Goal: Task Accomplishment & Management: Complete application form

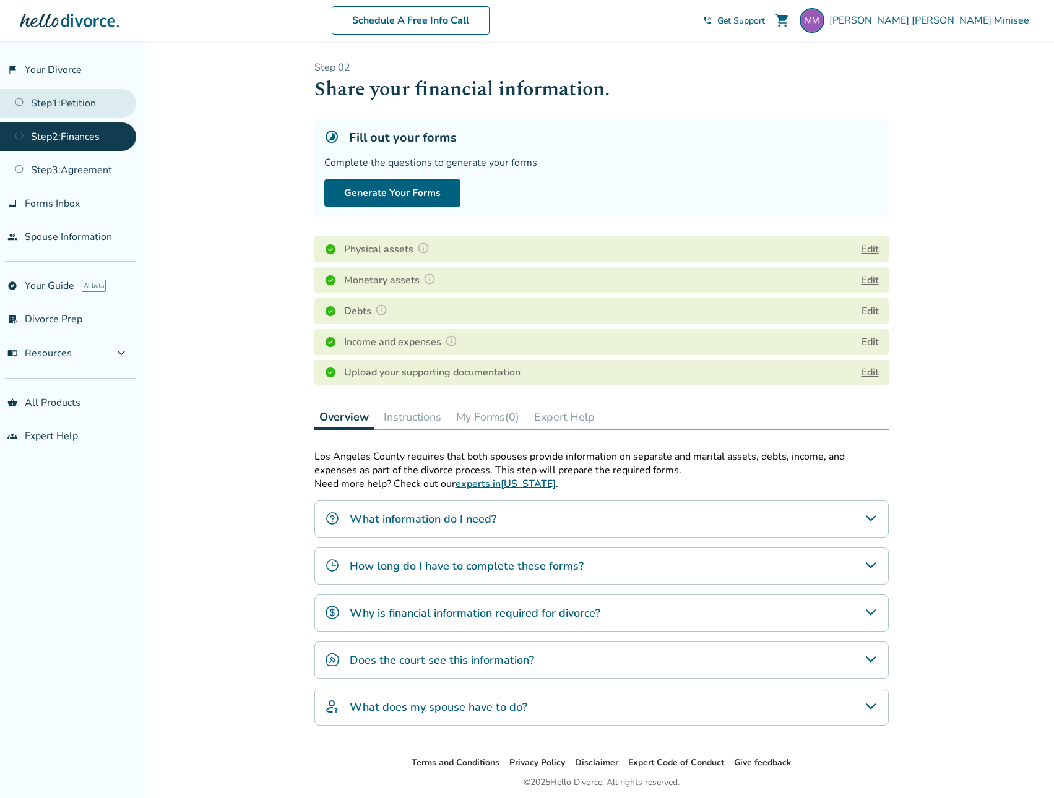
click at [57, 101] on link "Step 1 : Petition" at bounding box center [68, 103] width 136 height 28
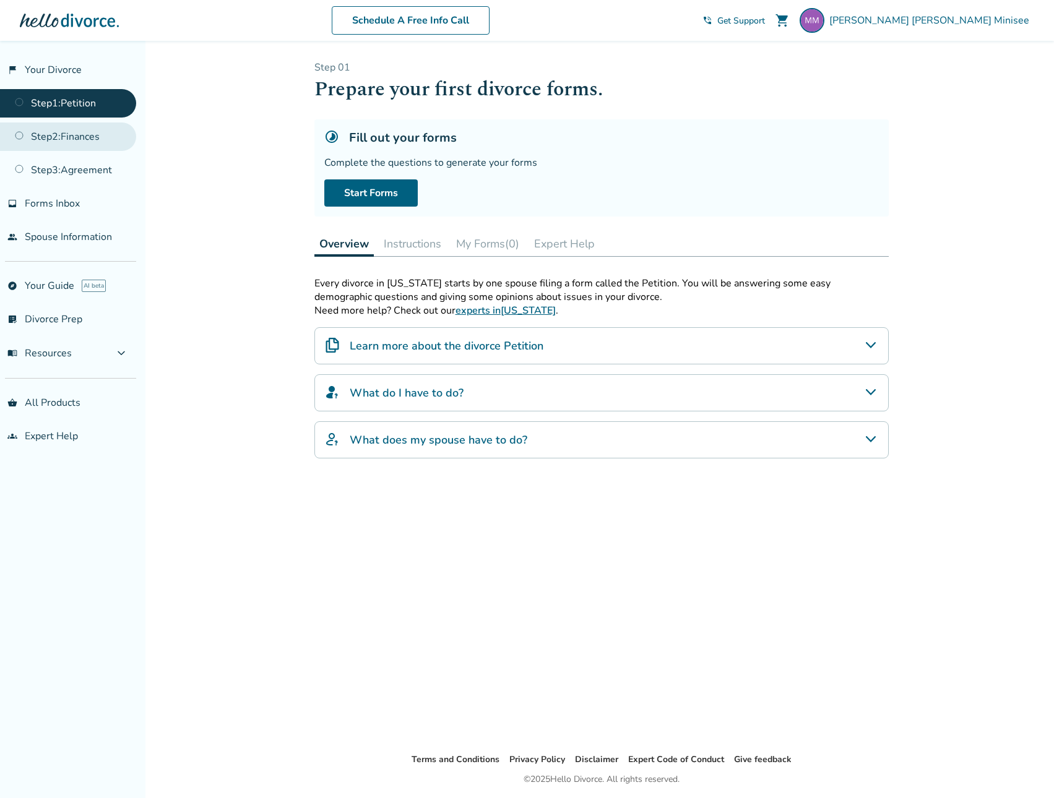
click at [80, 129] on link "Step 2 : Finances" at bounding box center [68, 137] width 136 height 28
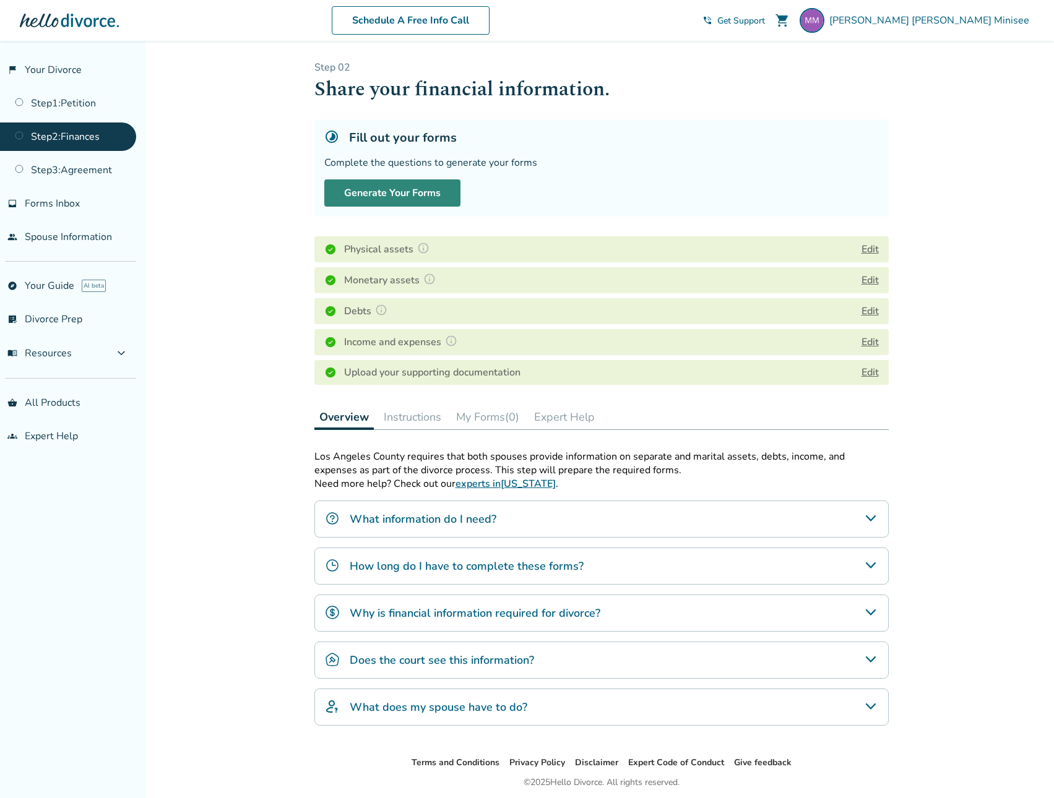
click at [397, 194] on button "Generate Your Forms" at bounding box center [392, 193] width 136 height 27
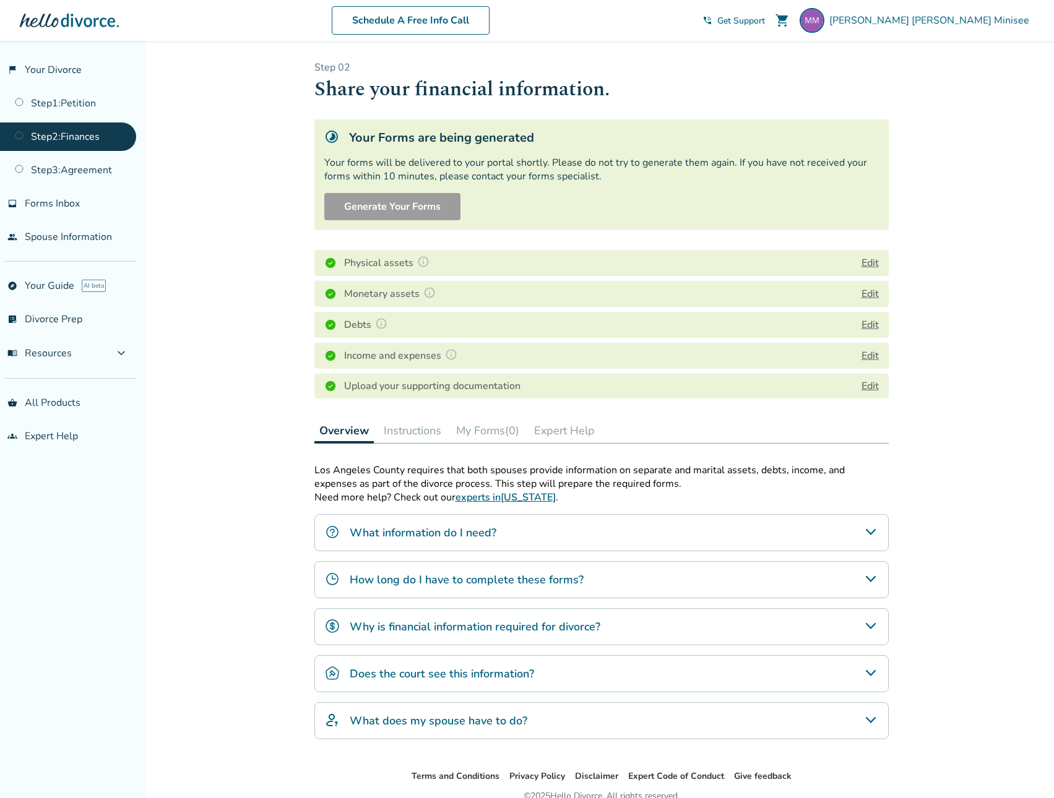
click at [253, 538] on div "Added to cart Step 0 2 Share your financial information. Your Forms are being g…" at bounding box center [527, 448] width 1054 height 815
click at [61, 202] on span "Forms Inbox" at bounding box center [52, 204] width 55 height 14
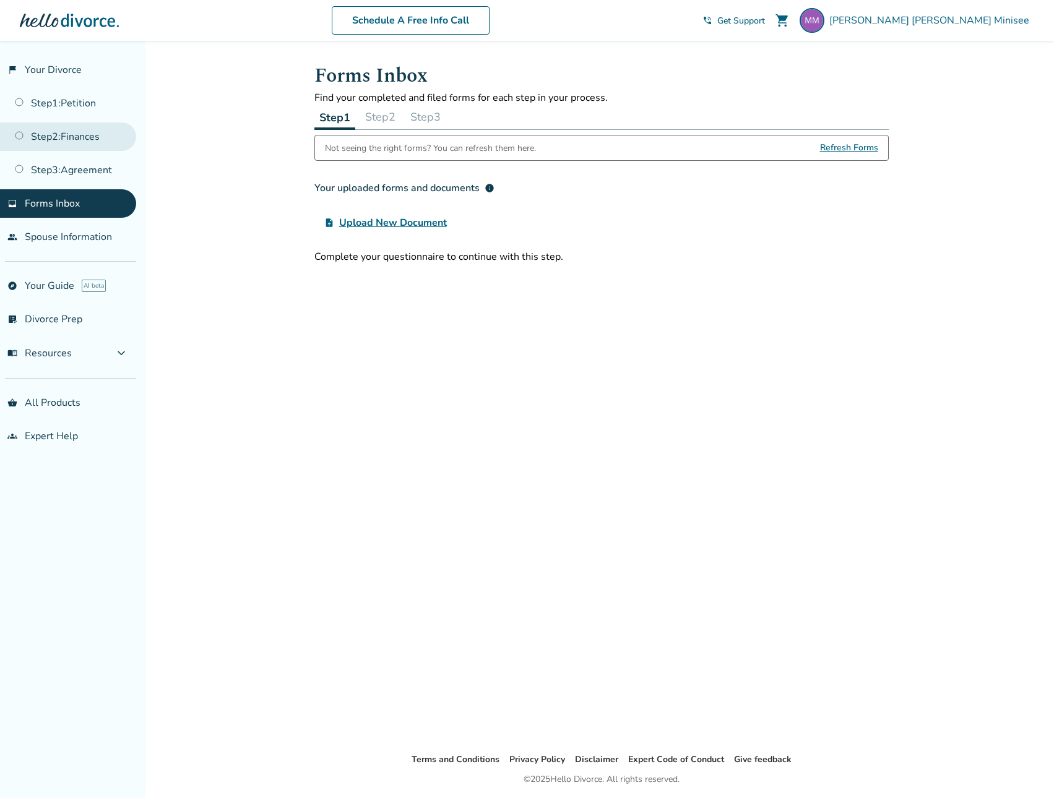
click at [45, 133] on link "Step 2 : Finances" at bounding box center [68, 137] width 136 height 28
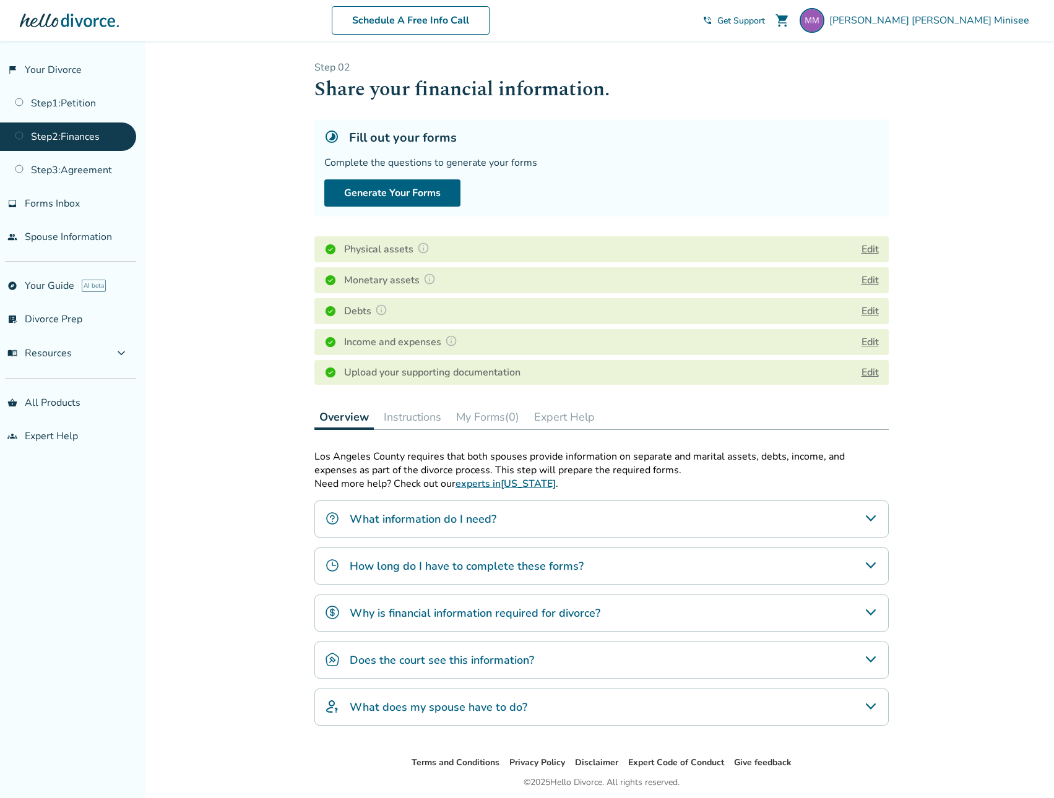
click at [472, 415] on button "My Forms (0)" at bounding box center [487, 417] width 73 height 25
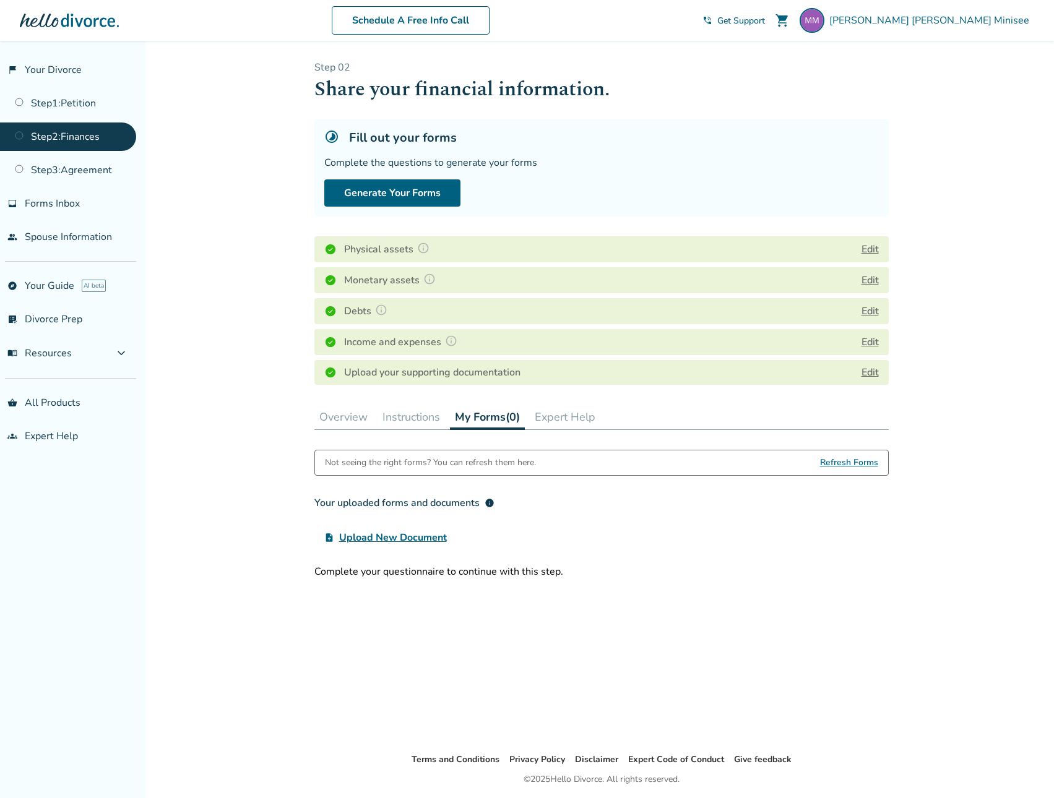
click at [859, 462] on span "Refresh Forms" at bounding box center [849, 463] width 58 height 25
click at [396, 189] on button "Generate Your Forms" at bounding box center [392, 193] width 136 height 27
